Goal: Task Accomplishment & Management: Manage account settings

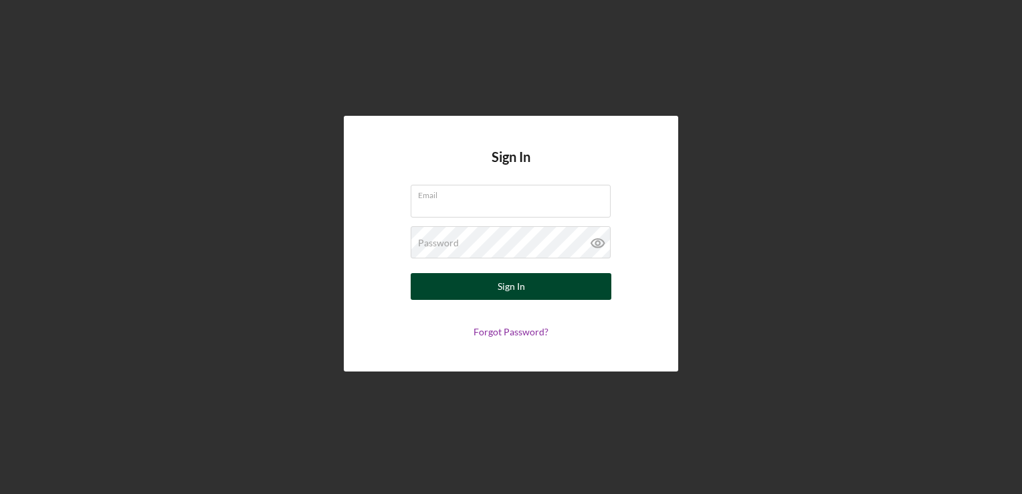
type input "[PERSON_NAME][EMAIL_ADDRESS][PERSON_NAME][DOMAIN_NAME]"
click at [527, 292] on button "Sign In" at bounding box center [511, 286] width 201 height 27
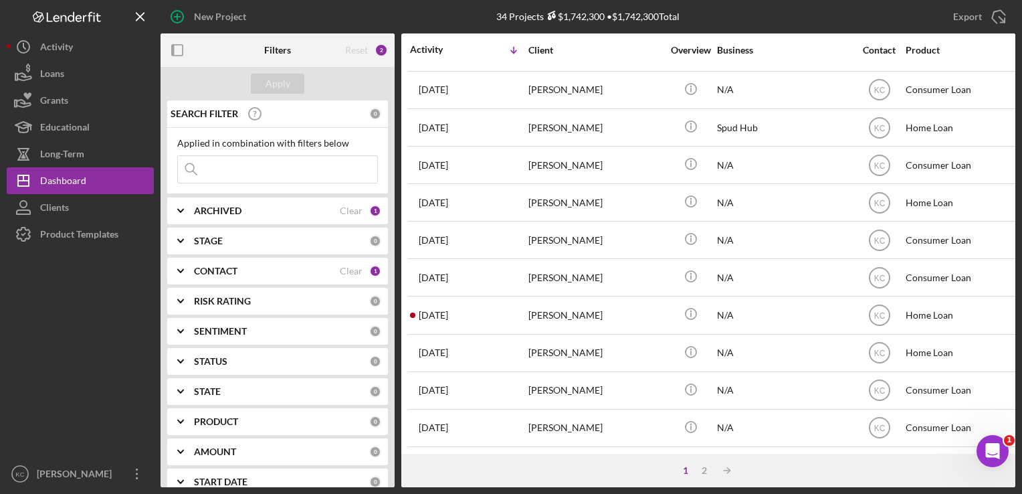
scroll to position [568, 0]
click at [704, 468] on div "2" at bounding box center [704, 470] width 19 height 11
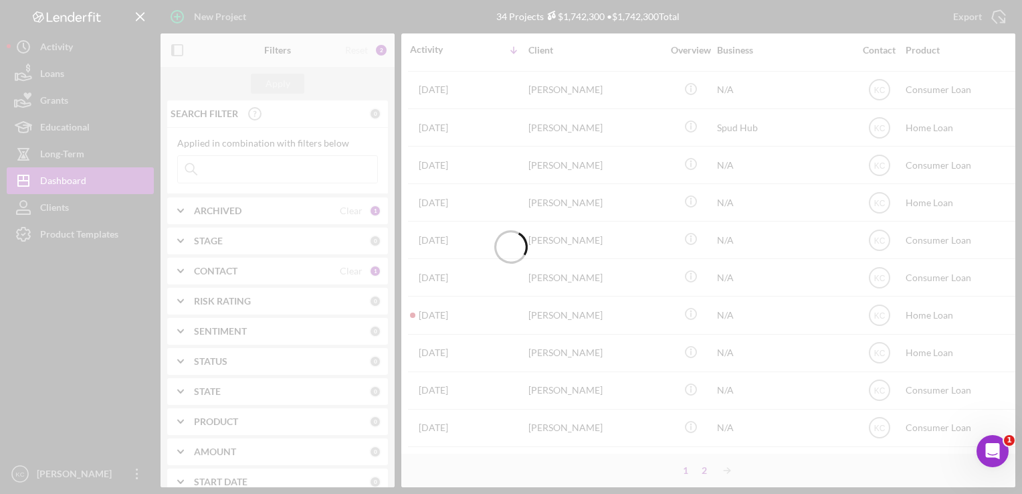
scroll to position [0, 0]
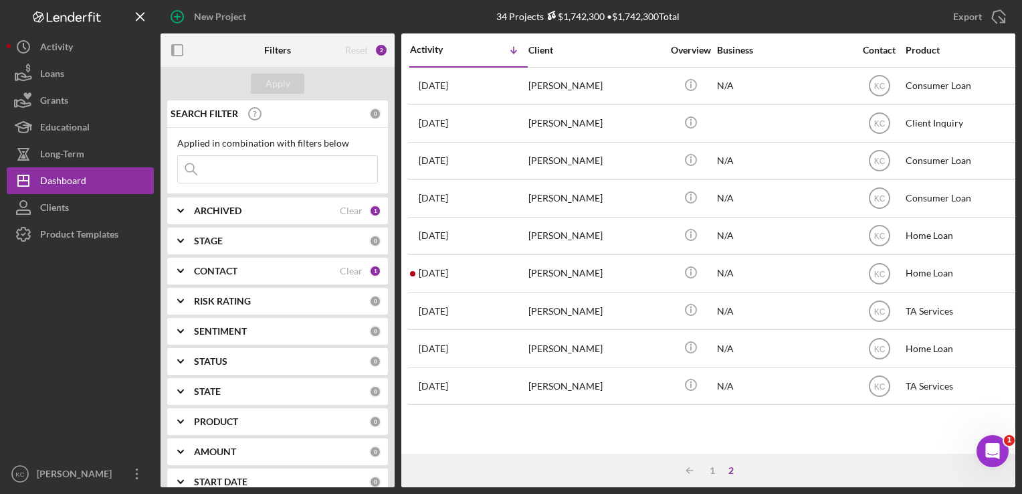
click at [258, 170] on input at bounding box center [277, 169] width 199 height 27
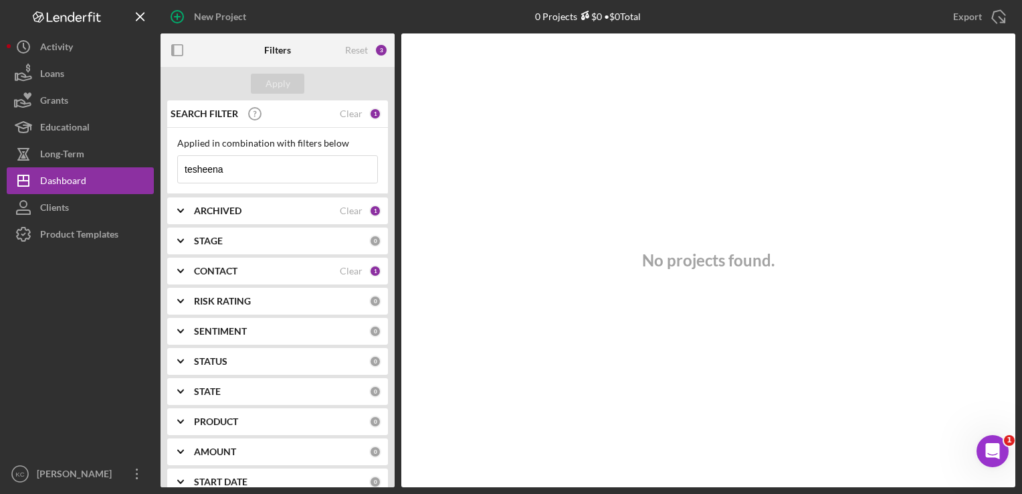
type input "tesheena"
click at [367, 278] on div "CONTACT Clear 1" at bounding box center [287, 271] width 187 height 27
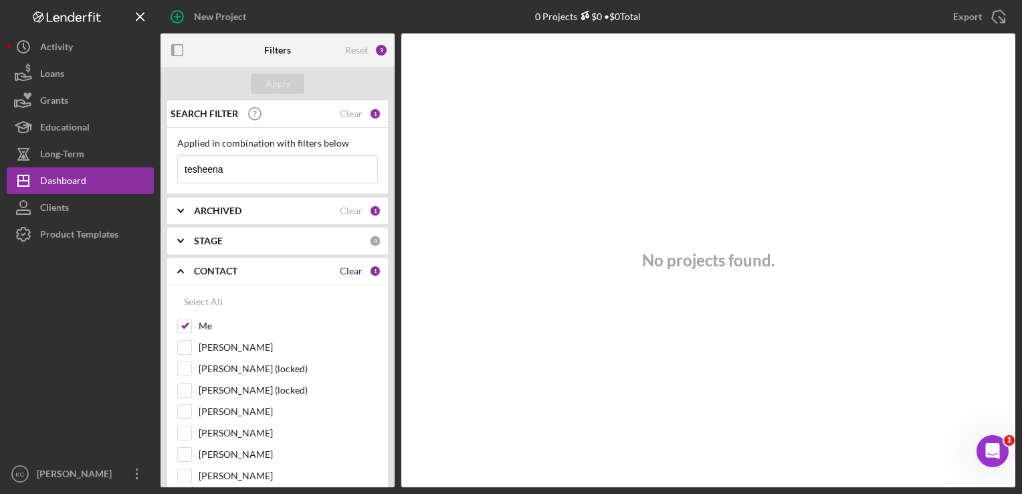
click at [353, 271] on div "Clear" at bounding box center [351, 271] width 23 height 11
checkbox input "false"
click at [270, 85] on div "Apply" at bounding box center [278, 84] width 25 height 20
click at [245, 173] on input "tesheena" at bounding box center [277, 169] width 199 height 27
drag, startPoint x: 243, startPoint y: 169, endPoint x: 171, endPoint y: 169, distance: 72.2
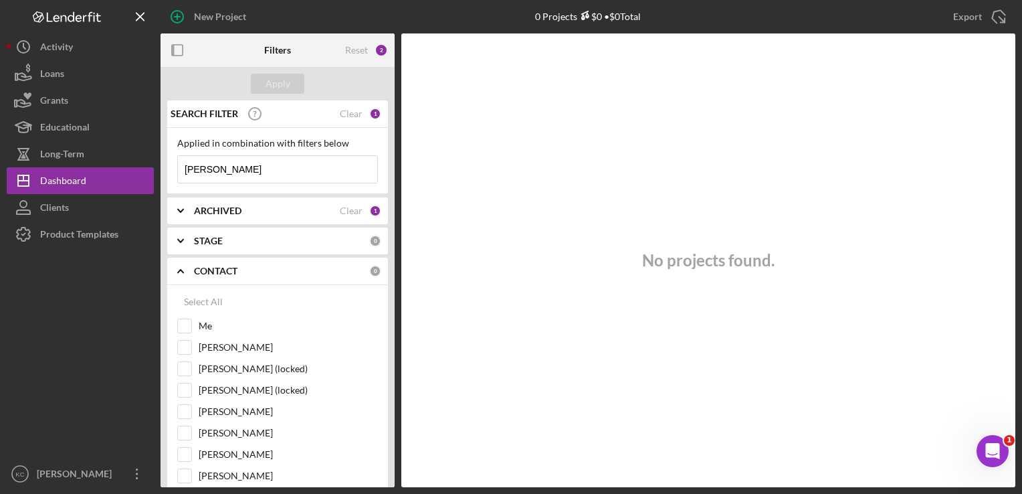
click at [171, 169] on div "Applied in combination with filters below [PERSON_NAME] Icon/Menu Close" at bounding box center [277, 161] width 221 height 66
type input "metoxin"
click at [372, 213] on div "1" at bounding box center [375, 211] width 12 height 12
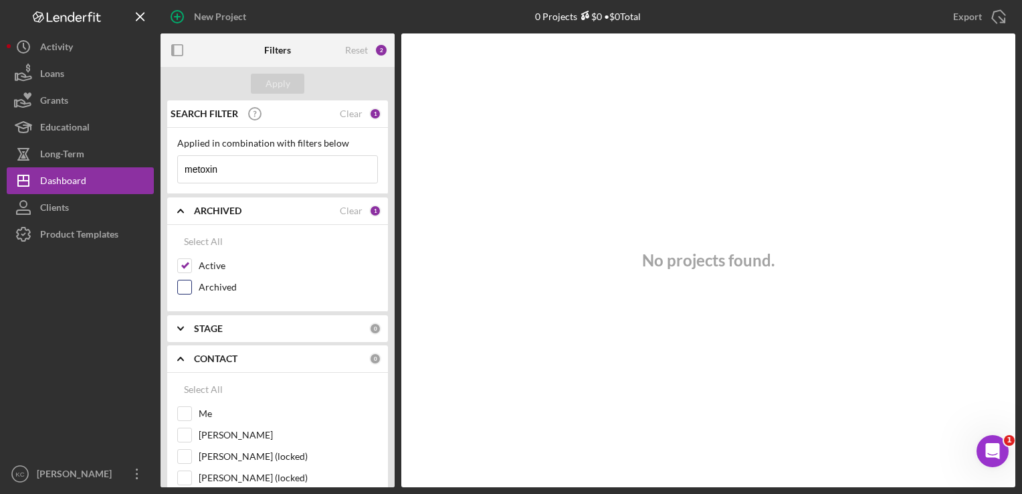
click at [192, 285] on div "Archived" at bounding box center [277, 290] width 201 height 21
click at [181, 290] on input "Archived" at bounding box center [184, 286] width 13 height 13
checkbox input "true"
click at [278, 87] on div "Apply" at bounding box center [278, 84] width 25 height 20
click at [259, 176] on input "metoxin" at bounding box center [277, 169] width 199 height 27
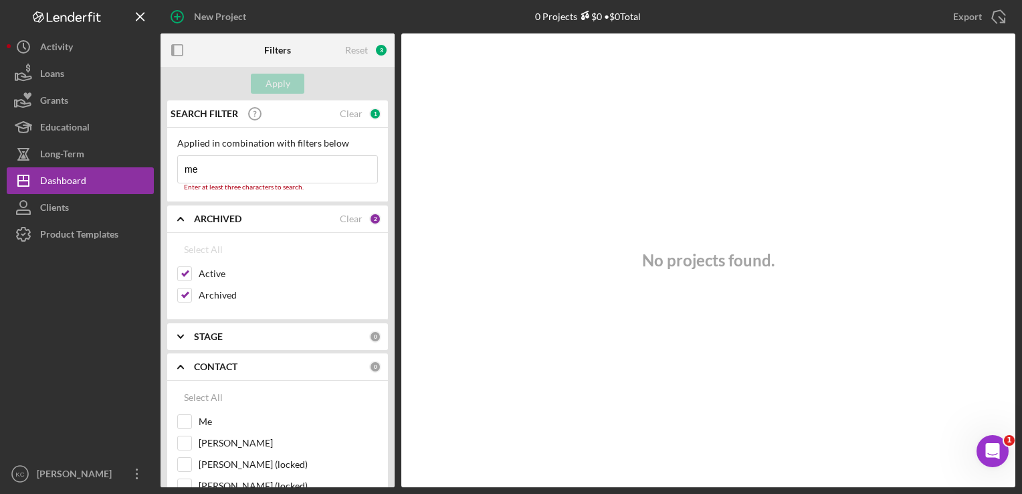
type input "m"
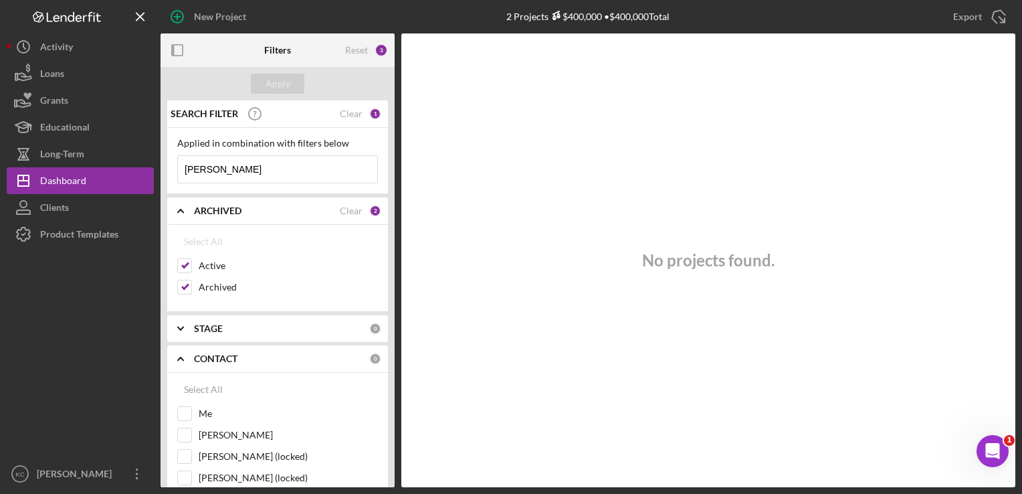
drag, startPoint x: 261, startPoint y: 168, endPoint x: 177, endPoint y: 168, distance: 84.3
click at [177, 168] on div "[PERSON_NAME] Icon/Menu Close" at bounding box center [277, 169] width 201 height 28
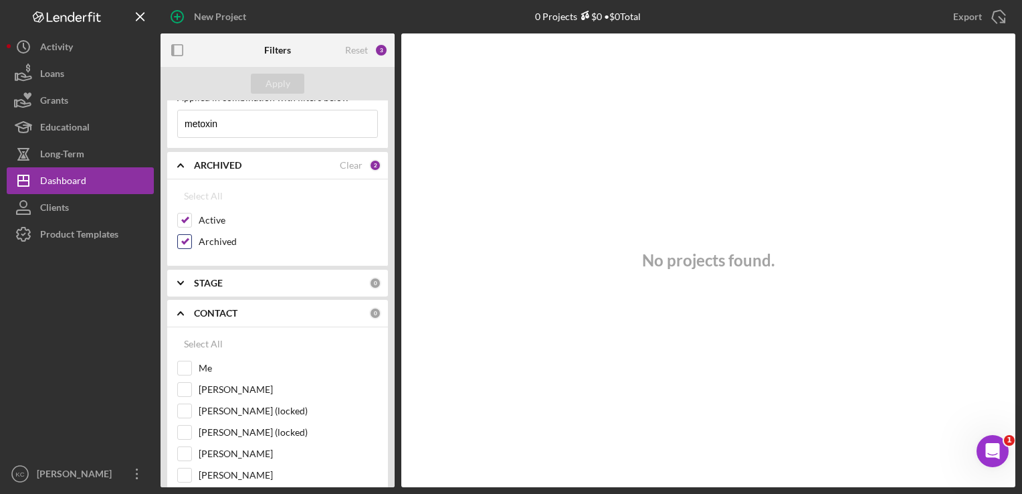
scroll to position [201, 0]
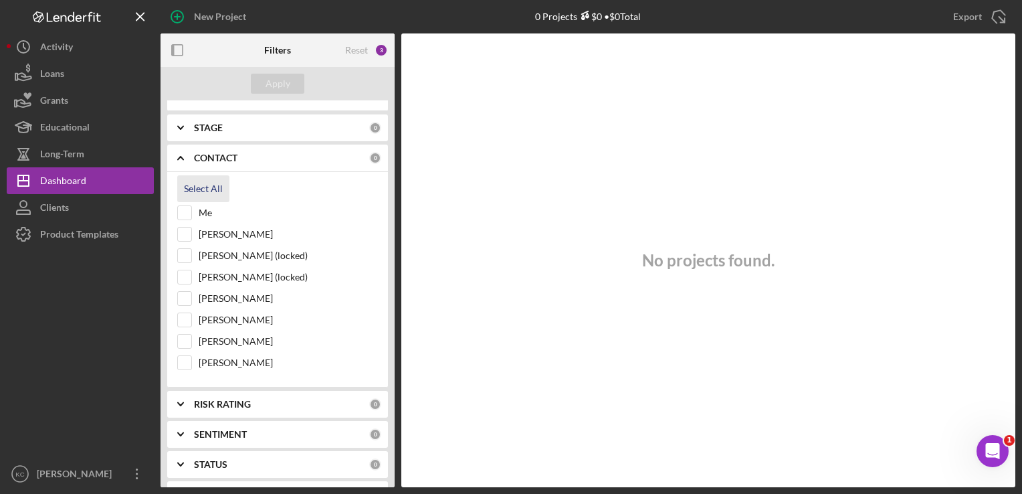
type input "metoxin"
click at [201, 187] on div "Select All" at bounding box center [203, 188] width 39 height 27
checkbox input "true"
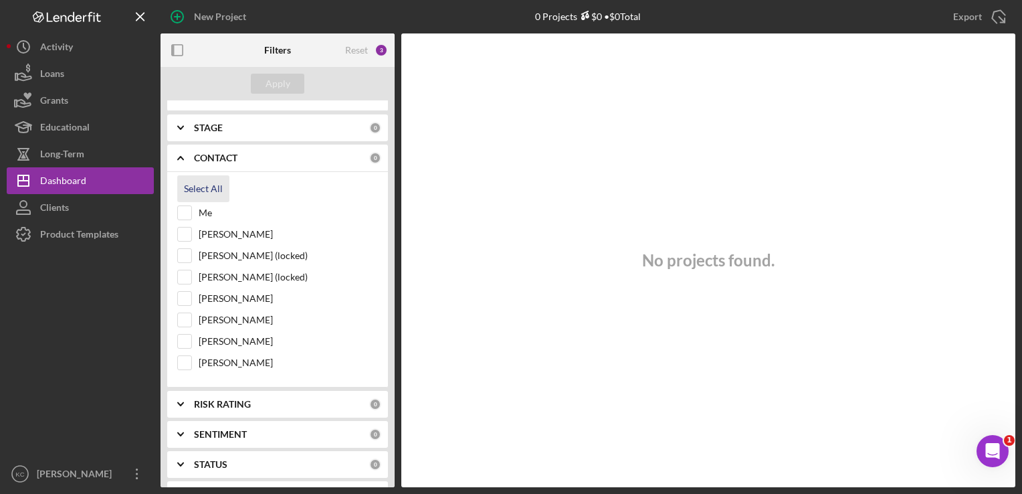
checkbox input "true"
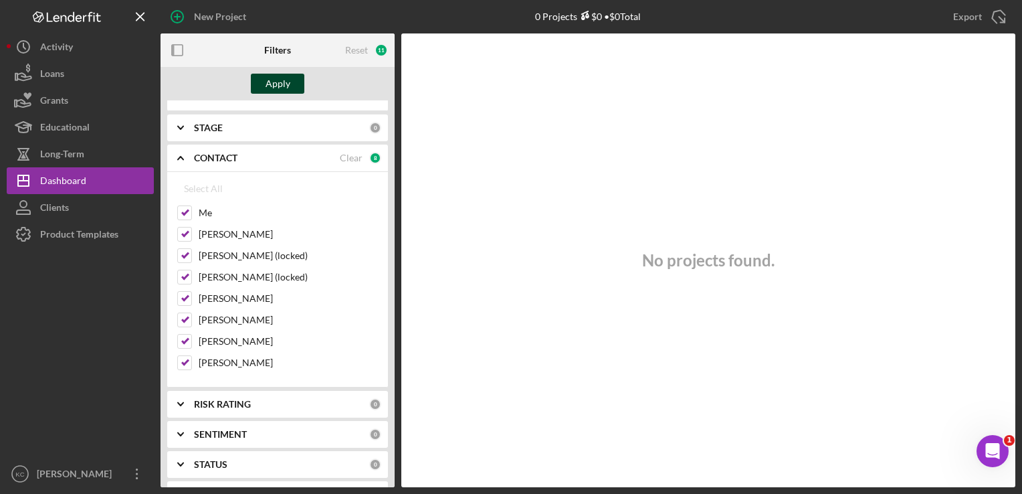
click at [284, 86] on div "Apply" at bounding box center [278, 84] width 25 height 20
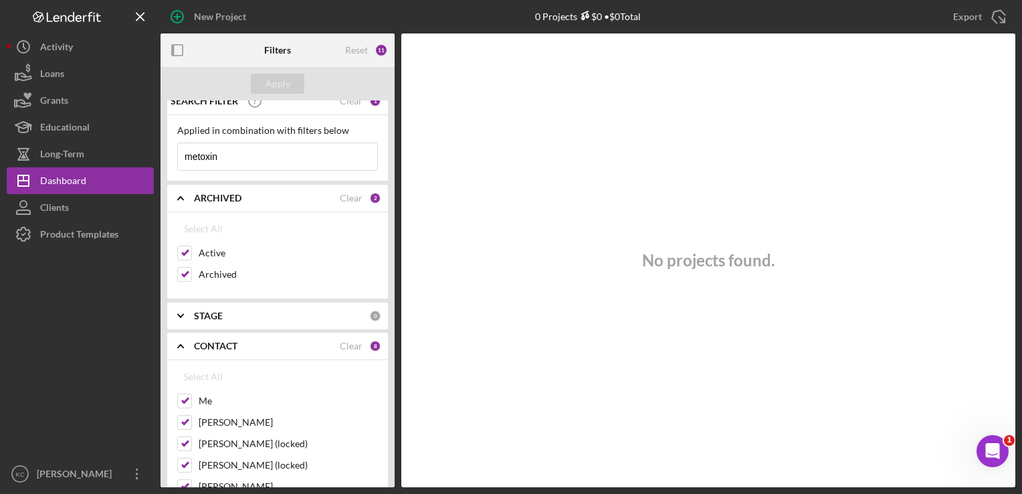
scroll to position [0, 0]
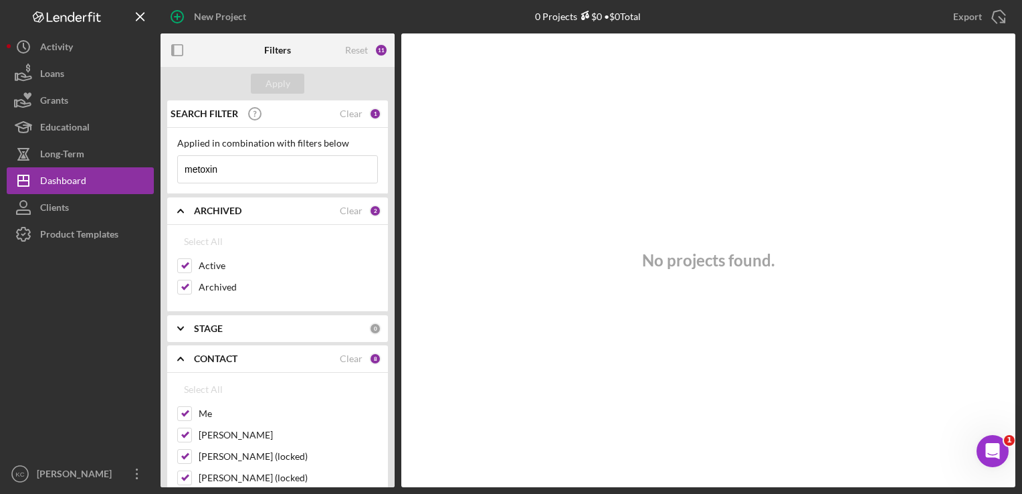
click at [283, 169] on input "metoxin" at bounding box center [277, 169] width 199 height 27
click at [65, 185] on div "Dashboard" at bounding box center [63, 182] width 46 height 30
click at [348, 115] on div "Clear" at bounding box center [351, 113] width 23 height 11
click at [368, 44] on div "Reset 10" at bounding box center [366, 49] width 43 height 33
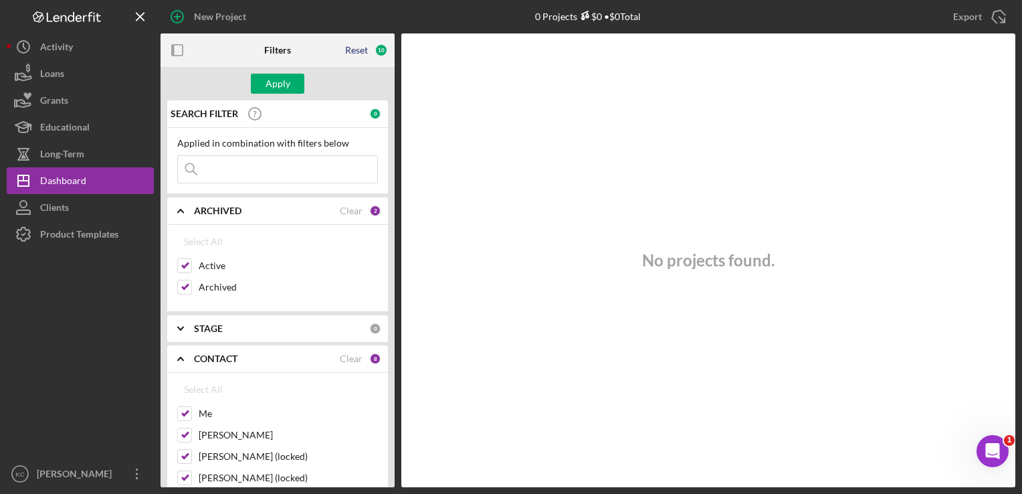
click at [362, 53] on div "Reset" at bounding box center [356, 50] width 23 height 11
checkbox input "false"
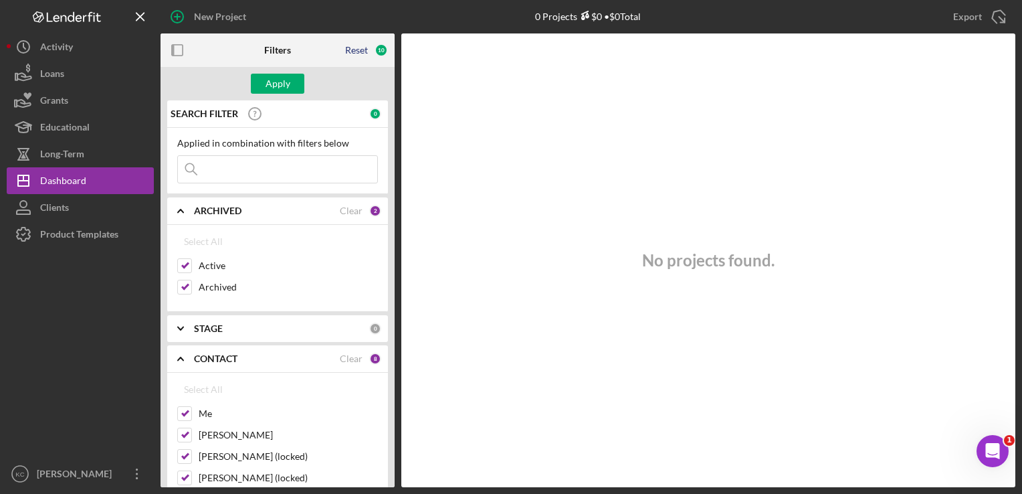
checkbox input "false"
click at [274, 82] on div "Apply" at bounding box center [278, 84] width 25 height 20
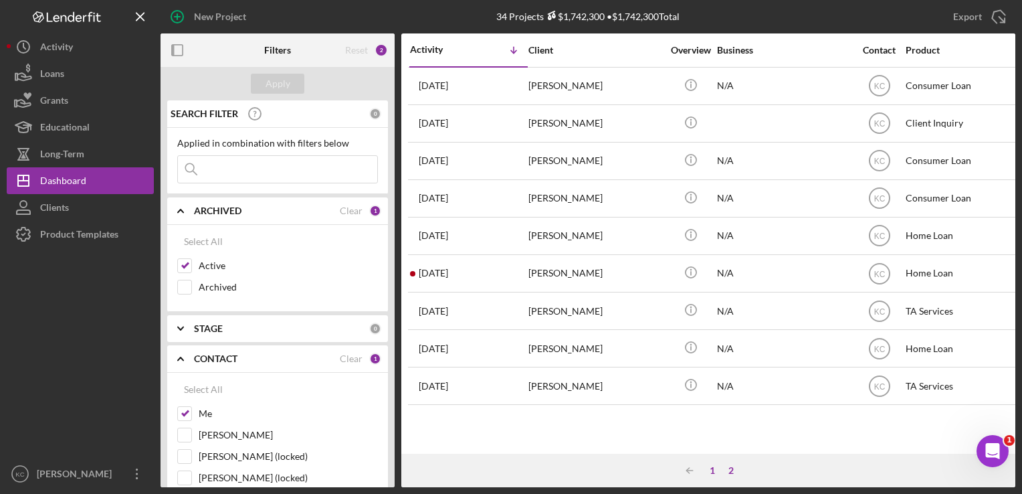
click at [712, 470] on div "1" at bounding box center [712, 470] width 19 height 11
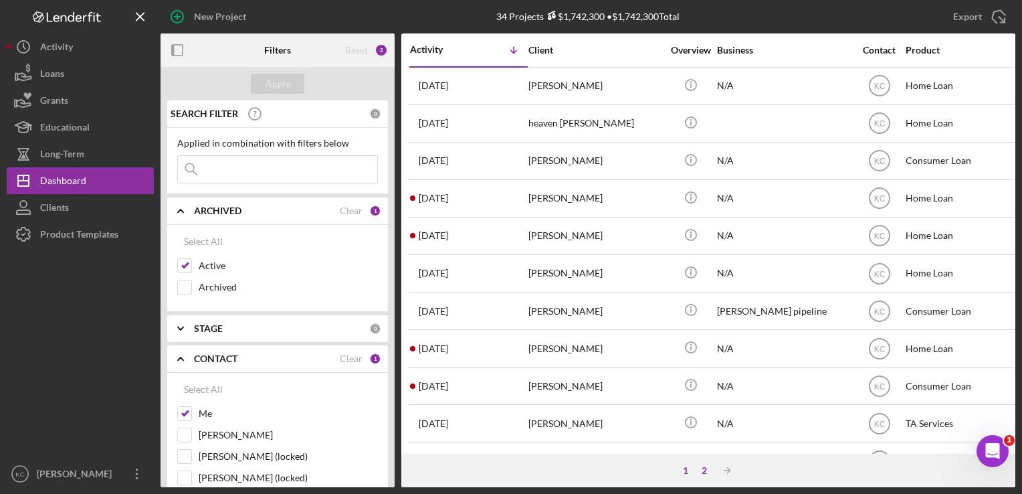
click at [701, 470] on div "2" at bounding box center [704, 470] width 19 height 11
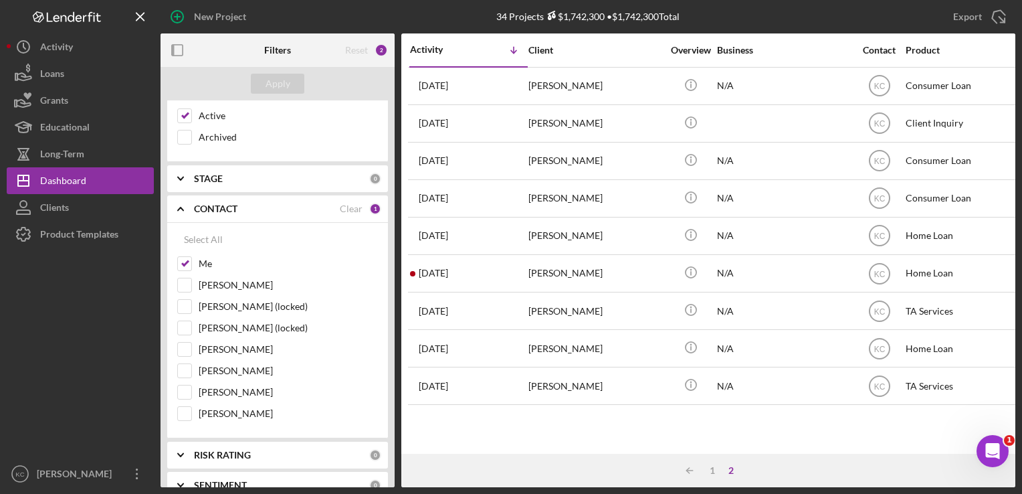
scroll to position [201, 0]
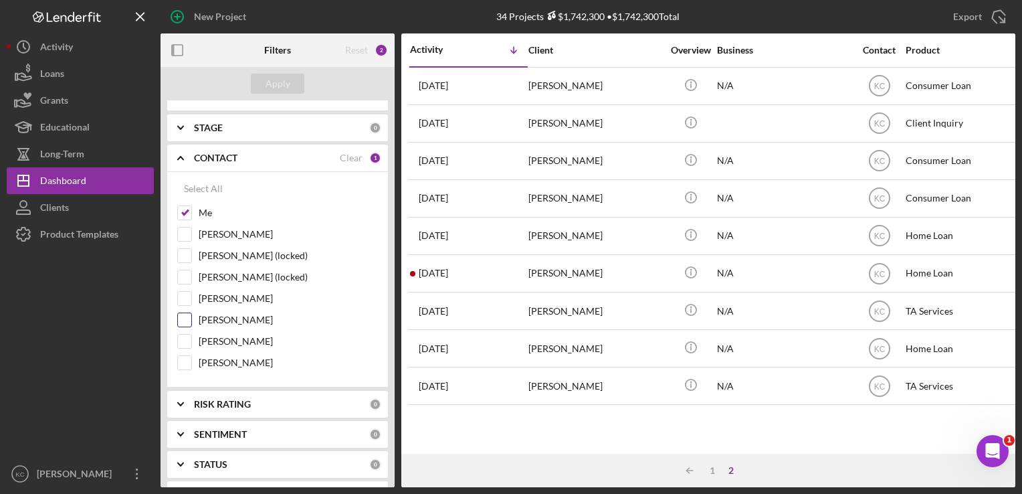
click at [183, 320] on input "[PERSON_NAME]" at bounding box center [184, 319] width 13 height 13
checkbox input "true"
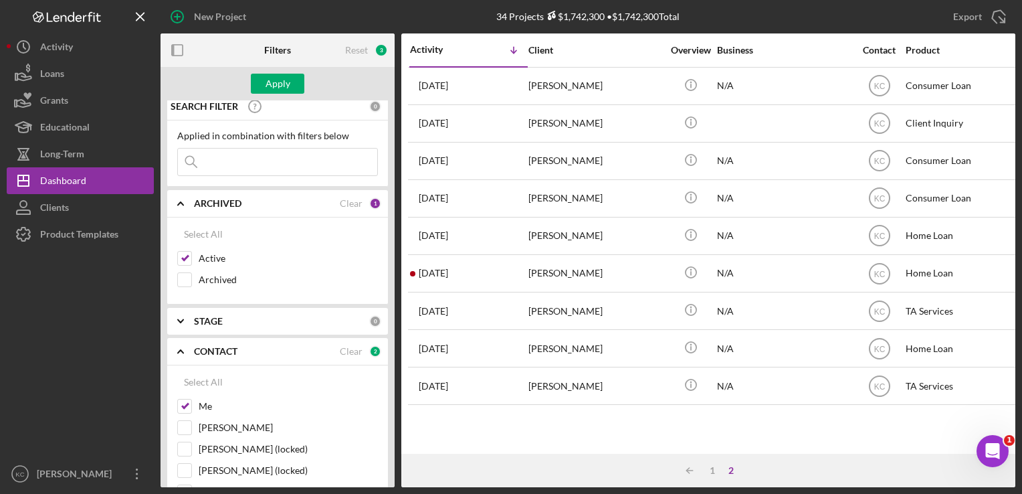
scroll to position [0, 0]
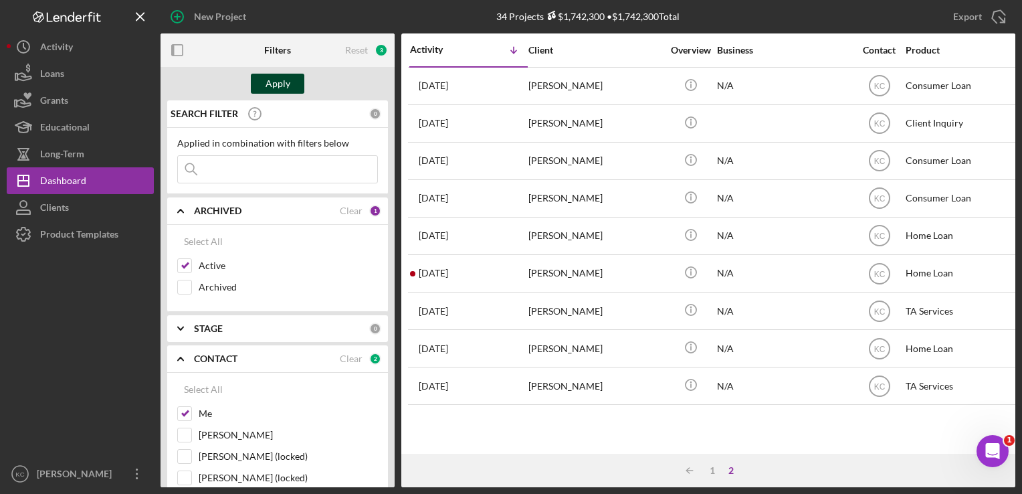
click at [272, 82] on div "Apply" at bounding box center [278, 84] width 25 height 20
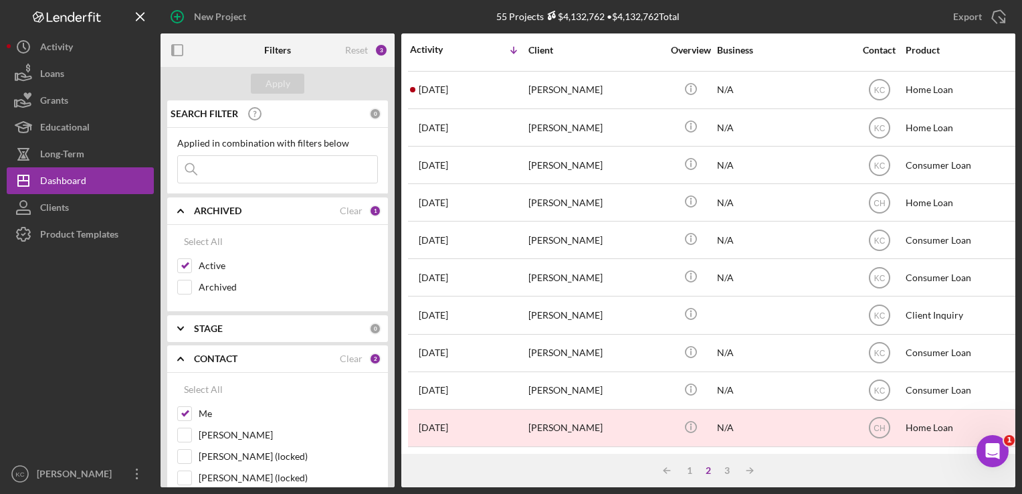
scroll to position [568, 0]
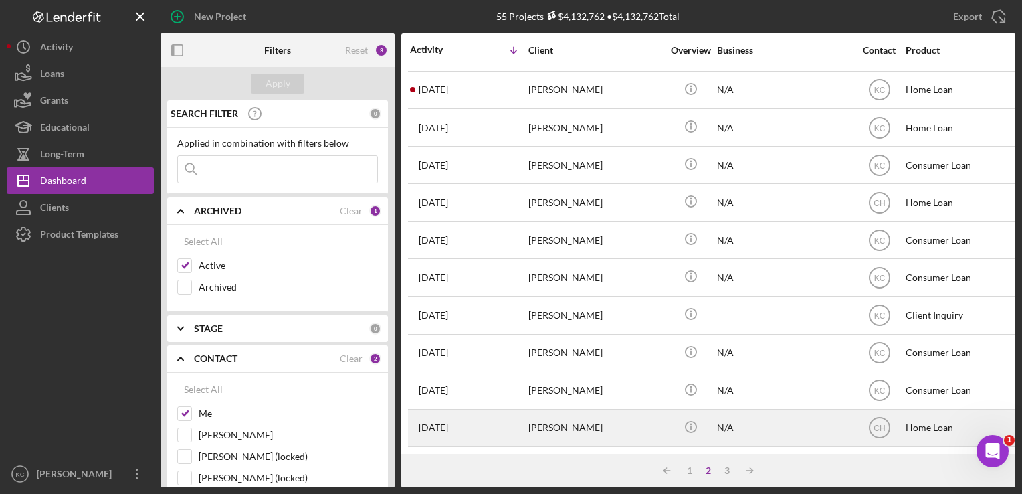
click at [556, 416] on div "[PERSON_NAME]" at bounding box center [595, 427] width 134 height 35
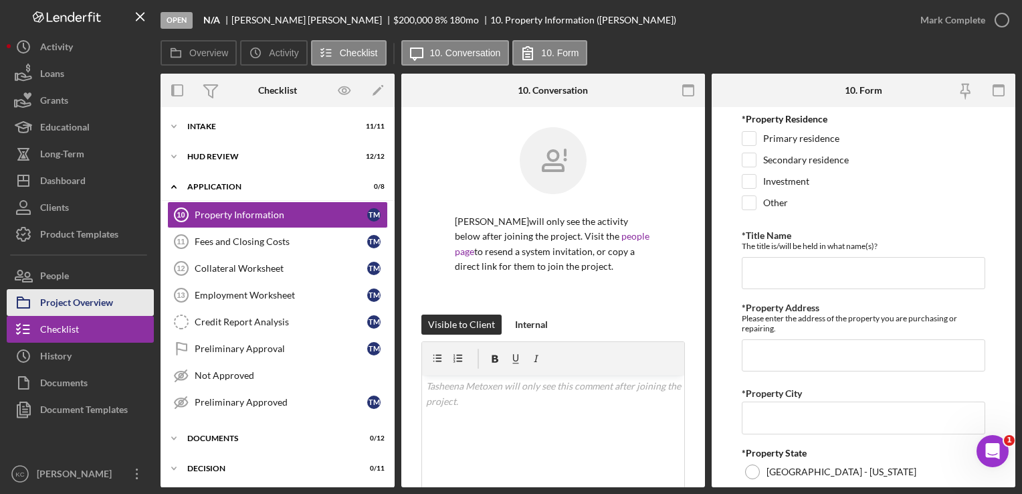
click at [98, 296] on div "Project Overview" at bounding box center [76, 304] width 73 height 30
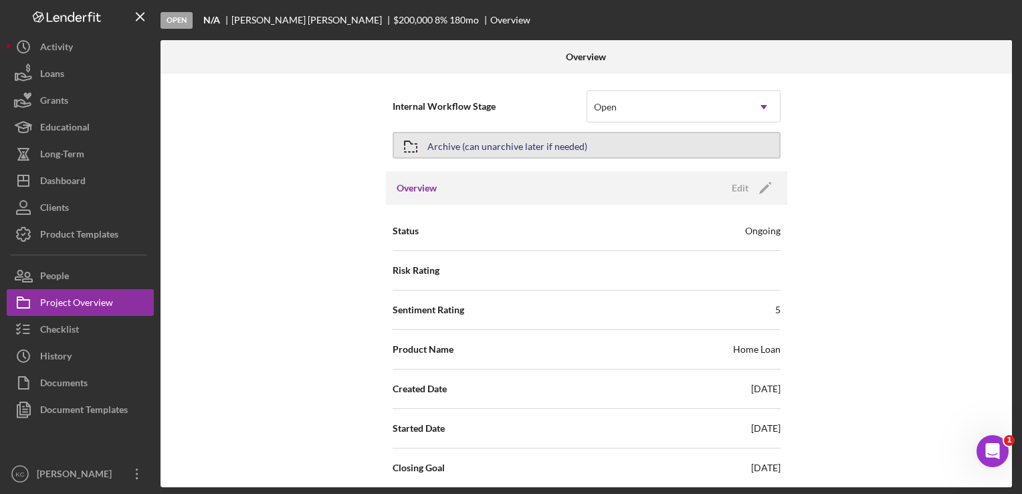
click at [688, 153] on button "Archive (can unarchive later if needed)" at bounding box center [587, 145] width 388 height 27
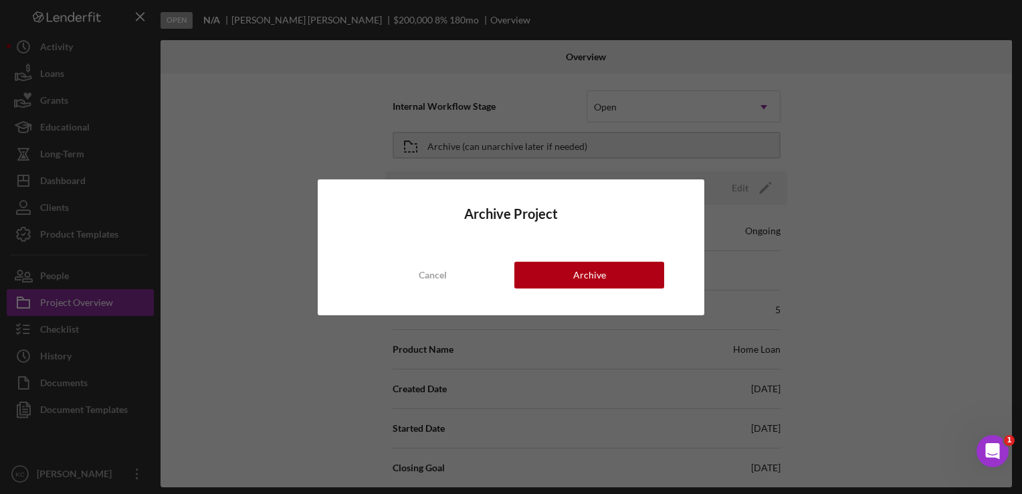
click at [752, 126] on div "Archive Project Cancel Archive" at bounding box center [511, 247] width 1022 height 494
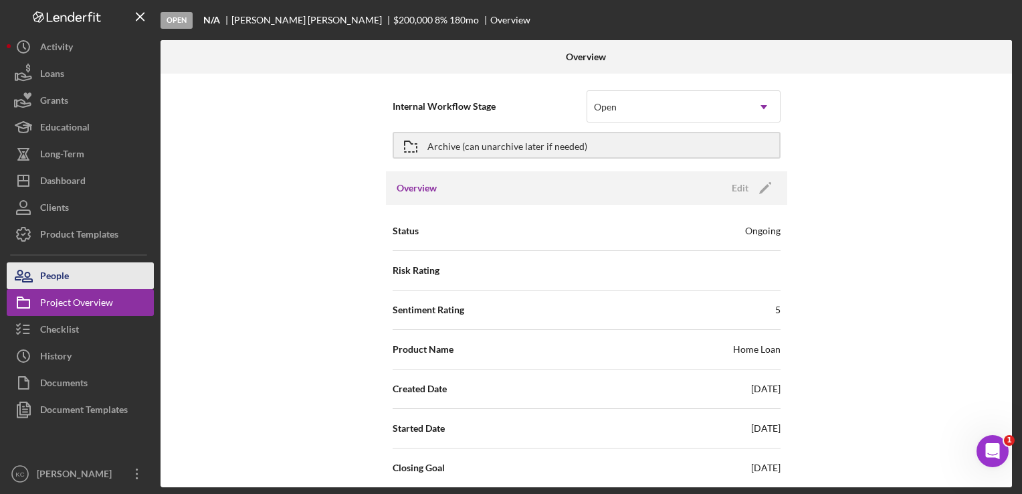
click at [108, 272] on button "People" at bounding box center [80, 275] width 147 height 27
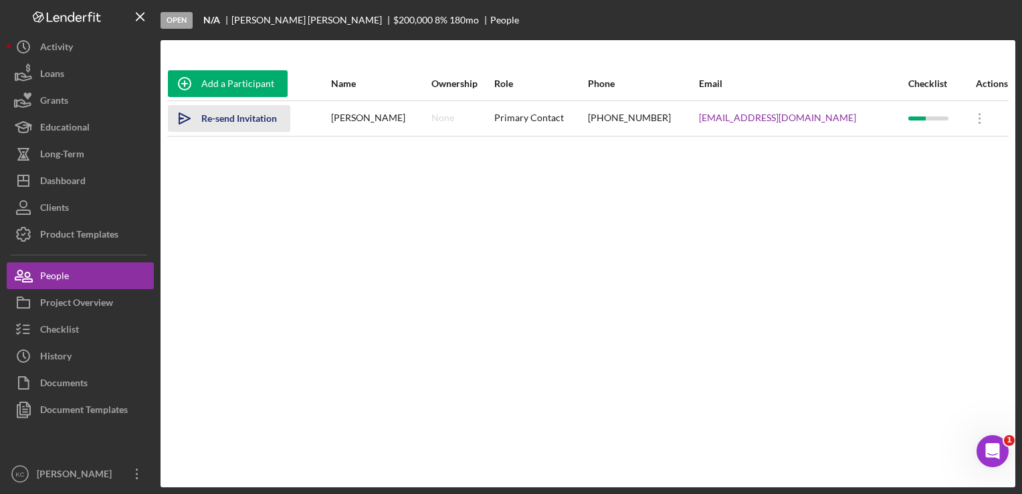
click at [248, 123] on div "Re-send Invitation" at bounding box center [239, 118] width 76 height 27
click at [965, 118] on icon "Icon/Overflow" at bounding box center [979, 118] width 33 height 33
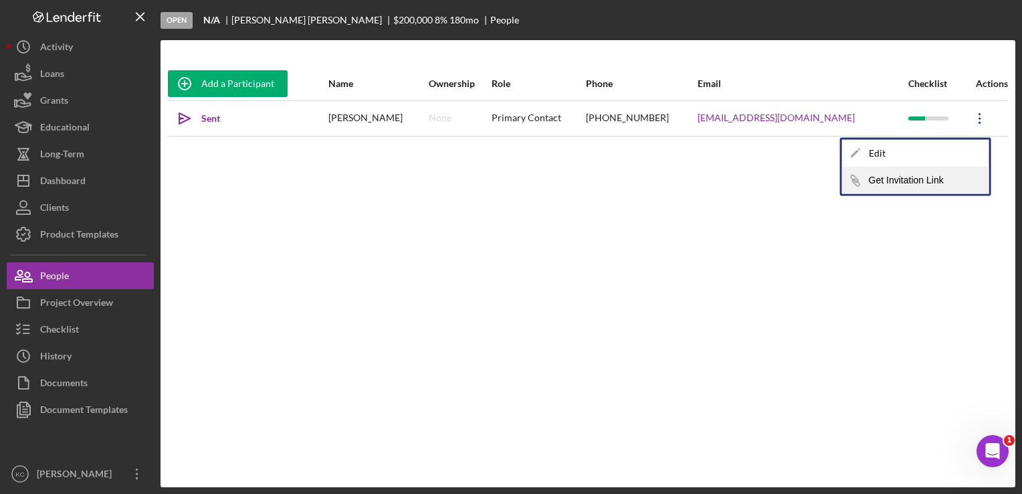
click at [936, 173] on button "Icon/Link Get Invitation Link" at bounding box center [915, 180] width 147 height 27
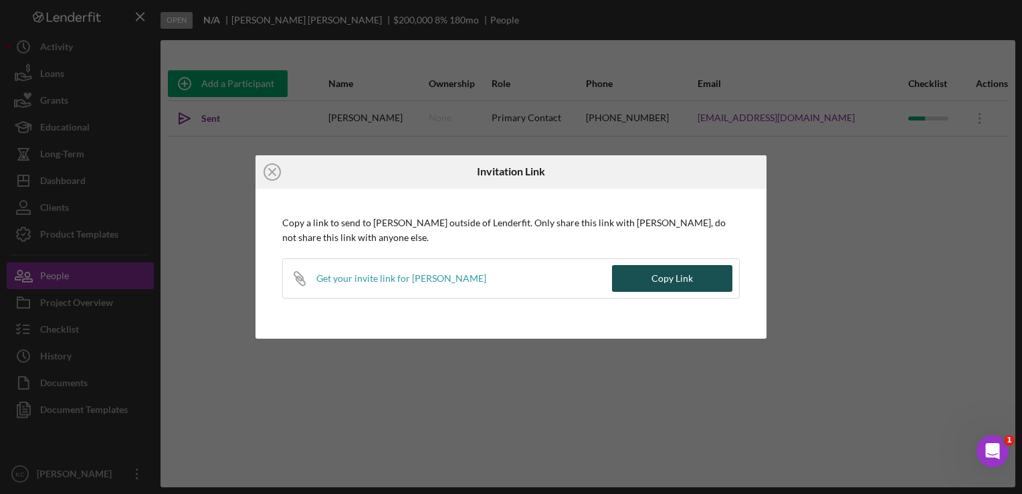
click at [699, 276] on button "Copy Link" at bounding box center [672, 278] width 120 height 27
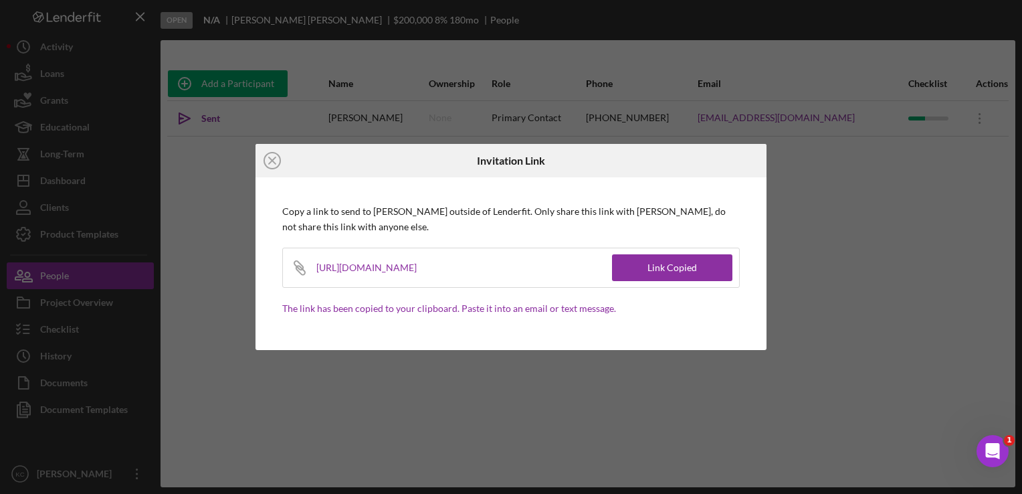
click at [433, 271] on div "[URL][DOMAIN_NAME]" at bounding box center [374, 267] width 117 height 39
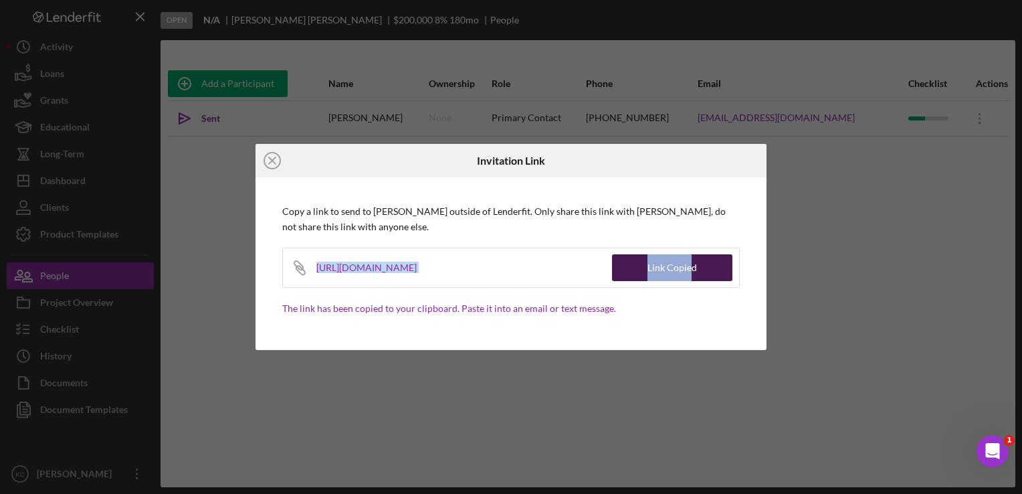
drag, startPoint x: 317, startPoint y: 268, endPoint x: 689, endPoint y: 264, distance: 372.0
click at [689, 264] on div "Icon/Link [URL][DOMAIN_NAME] Link Copied" at bounding box center [511, 268] width 458 height 40
copy div "[URL][DOMAIN_NAME] Link Copie"
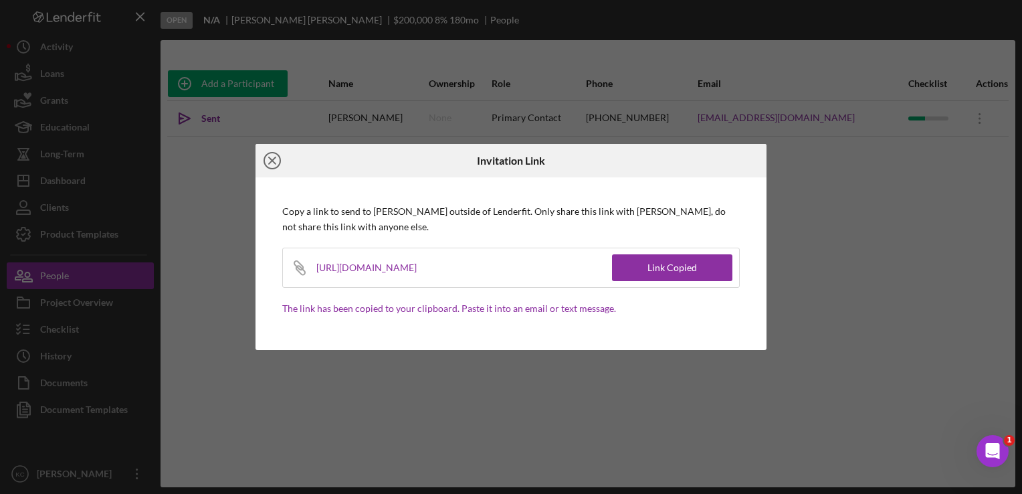
click at [276, 159] on icon "Icon/Close" at bounding box center [272, 160] width 33 height 33
